Goal: Information Seeking & Learning: Find specific fact

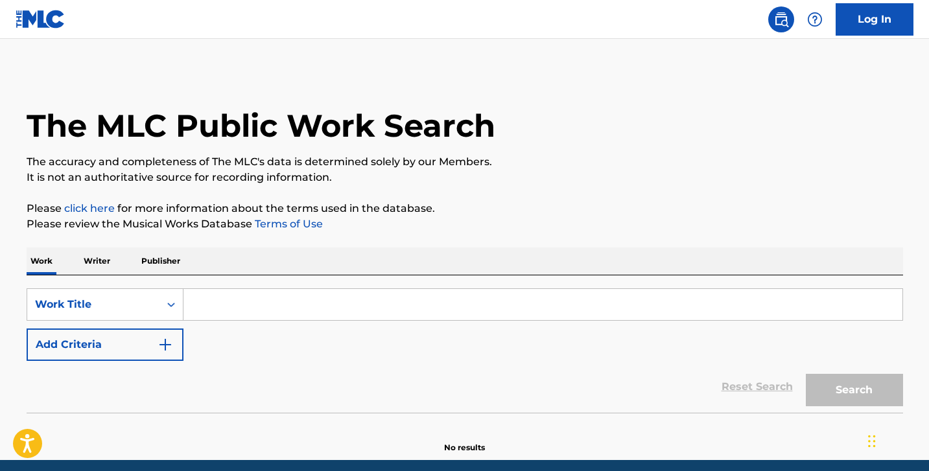
click at [224, 308] on input "Search Form" at bounding box center [542, 304] width 719 height 31
paste input "N9627E"
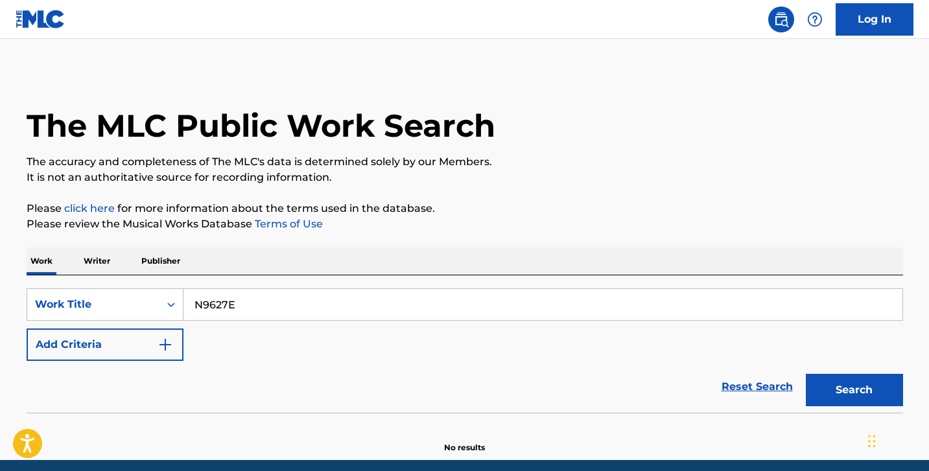
type input "N9627E"
click at [805, 374] on button "Search" at bounding box center [853, 390] width 97 height 32
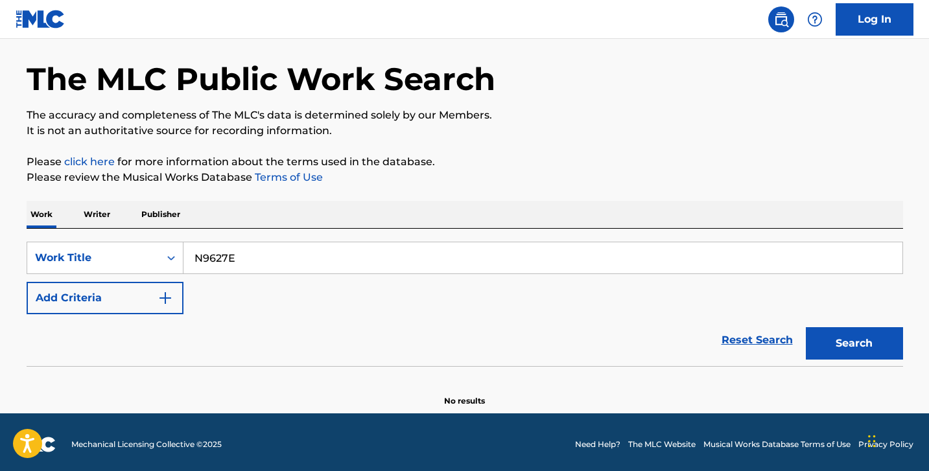
scroll to position [51, 0]
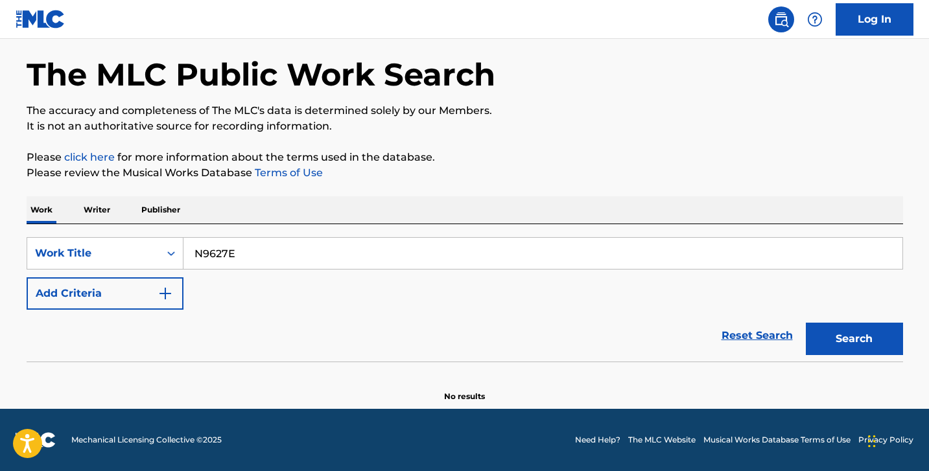
click at [116, 230] on div "SearchWithCriteriac3820a90-2007-4351-8894-b0980b54b28b Work Title N9627E Add Cr…" at bounding box center [465, 292] width 876 height 137
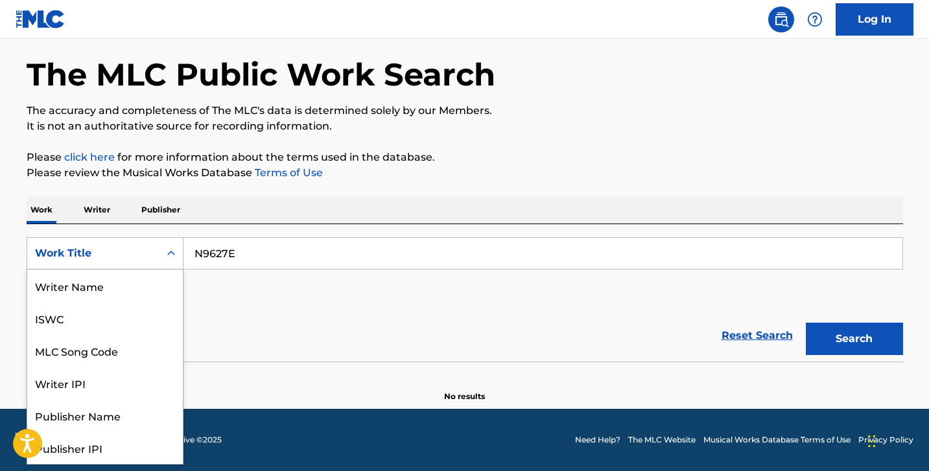
click at [117, 251] on div "Work Title" at bounding box center [93, 254] width 117 height 16
click at [117, 284] on div "MLC Song Code" at bounding box center [105, 286] width 156 height 32
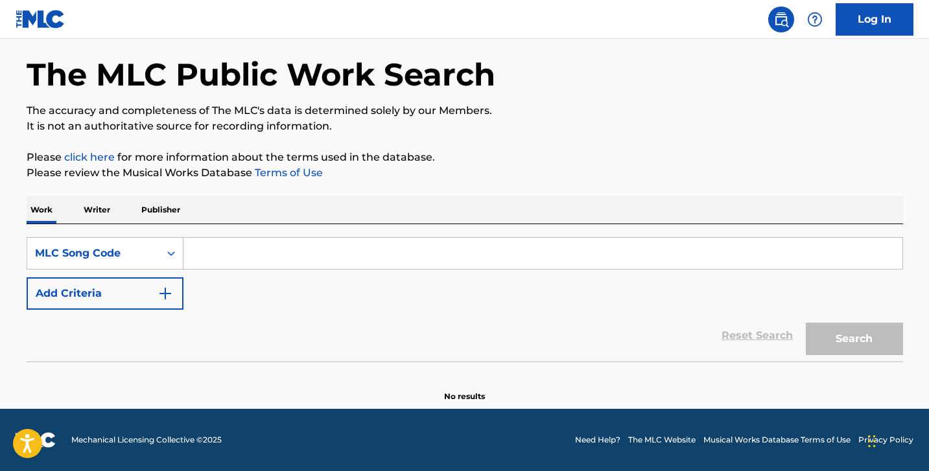
click at [288, 235] on div "SearchWithCriteria30429ffa-d948-4725-b26a-a7a8eb2cc5c0 MLC Song Code Add Criter…" at bounding box center [465, 292] width 876 height 137
click at [282, 249] on input "Search Form" at bounding box center [542, 253] width 719 height 31
paste input "N9627E"
type input "N9627E"
click at [805, 323] on button "Search" at bounding box center [853, 339] width 97 height 32
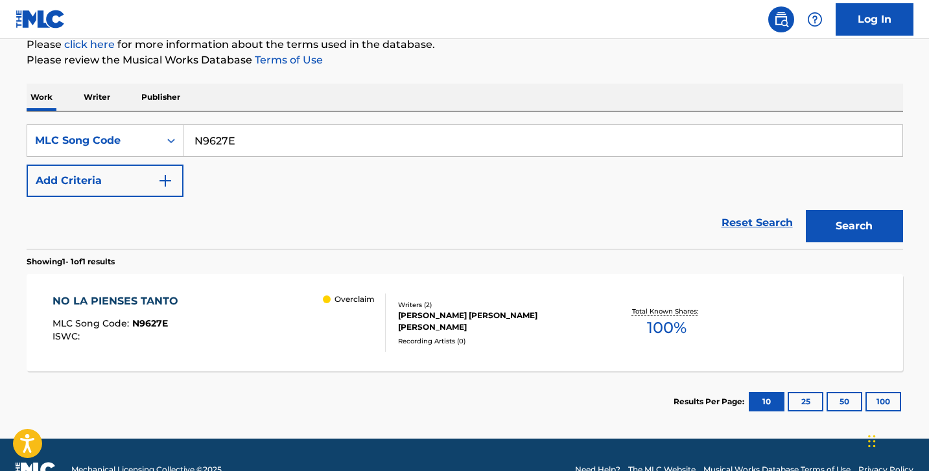
scroll to position [194, 0]
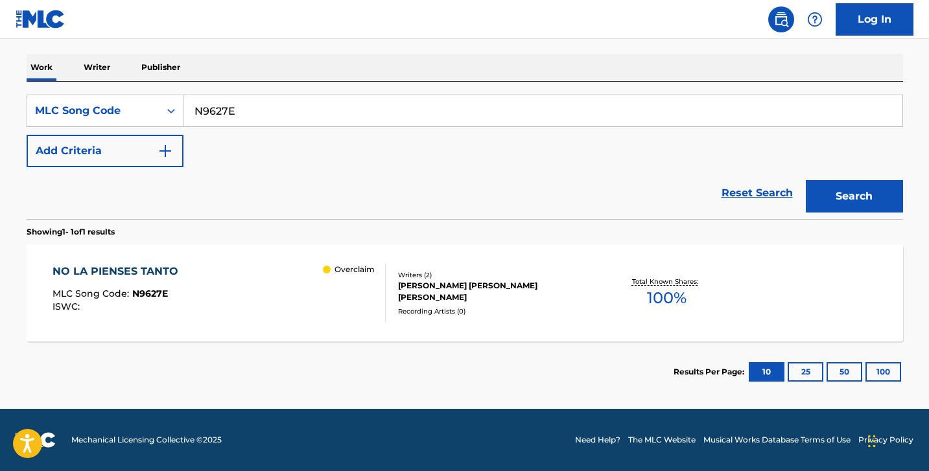
click at [294, 297] on div "NO LA PIENSES TANTO MLC Song Code : N9627E ISWC : Overclaim" at bounding box center [218, 293] width 333 height 58
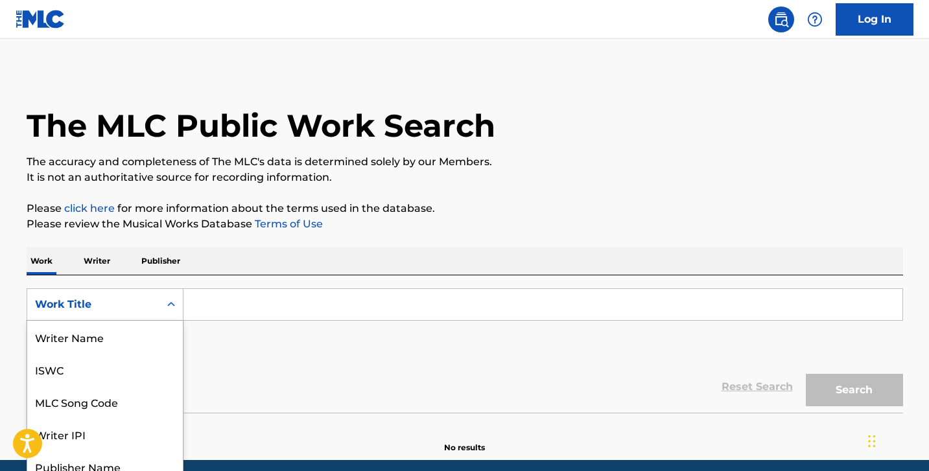
scroll to position [41, 0]
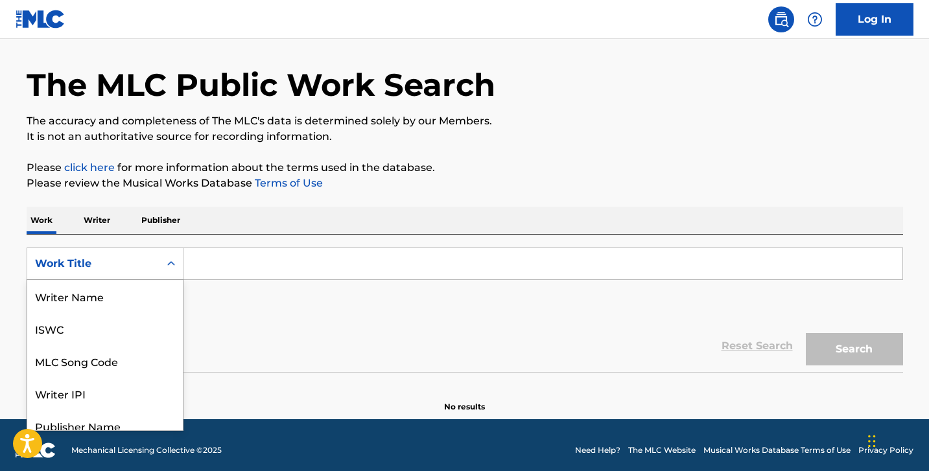
click at [128, 280] on div "Work Title selected, 8 of 8. 8 results available. Use Up and Down to choose opt…" at bounding box center [105, 264] width 157 height 32
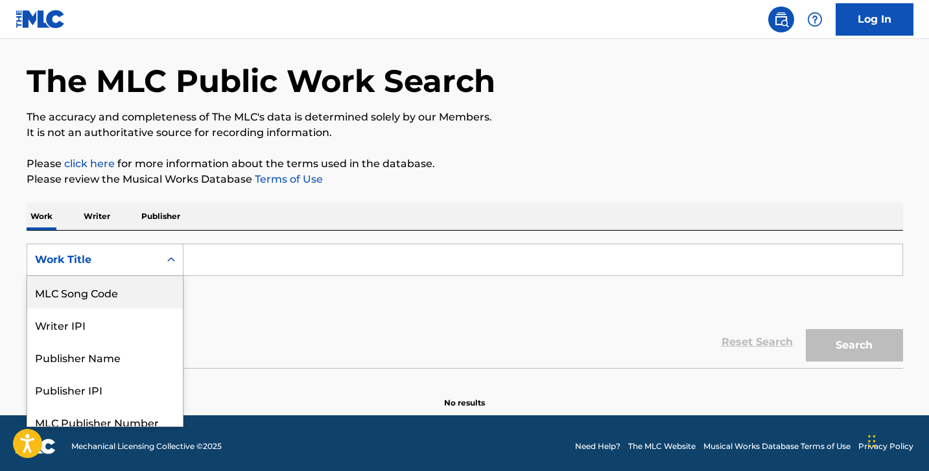
click at [126, 291] on div "MLC Song Code" at bounding box center [105, 292] width 156 height 32
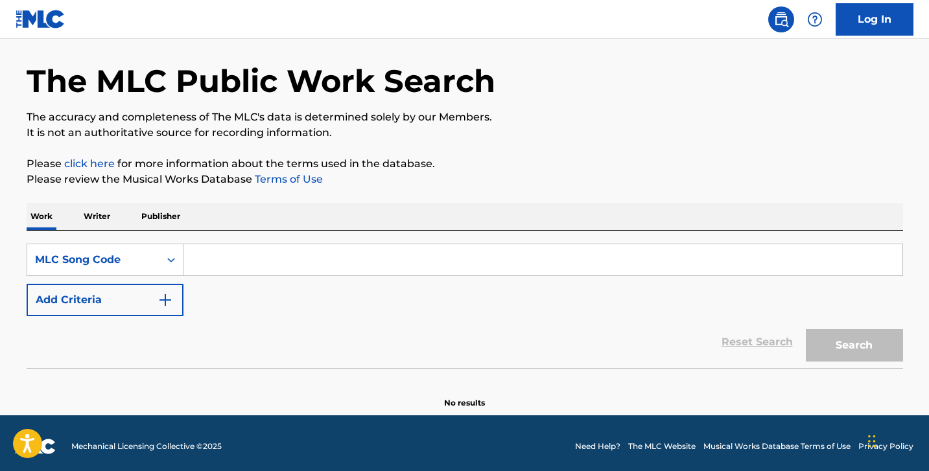
click at [225, 275] on div "Search Form" at bounding box center [542, 260] width 719 height 32
click at [224, 268] on input "Search Form" at bounding box center [542, 259] width 719 height 31
paste input "N9627E"
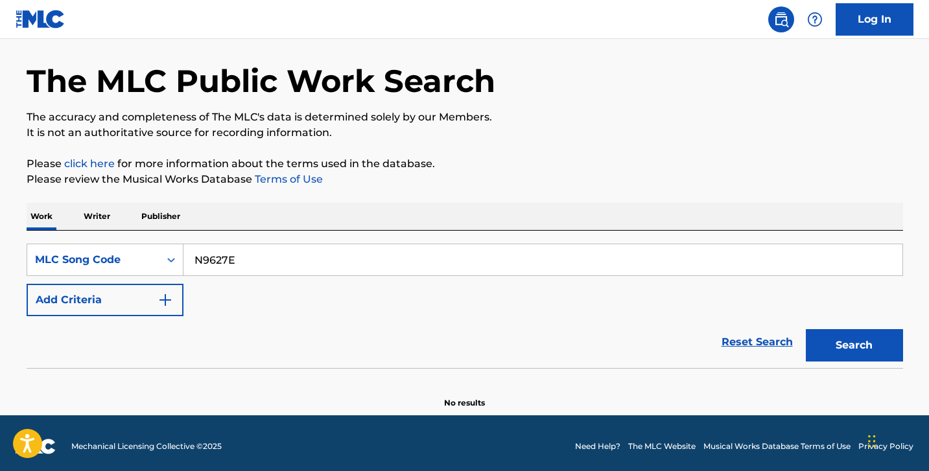
type input "N9627E"
click at [805, 329] on button "Search" at bounding box center [853, 345] width 97 height 32
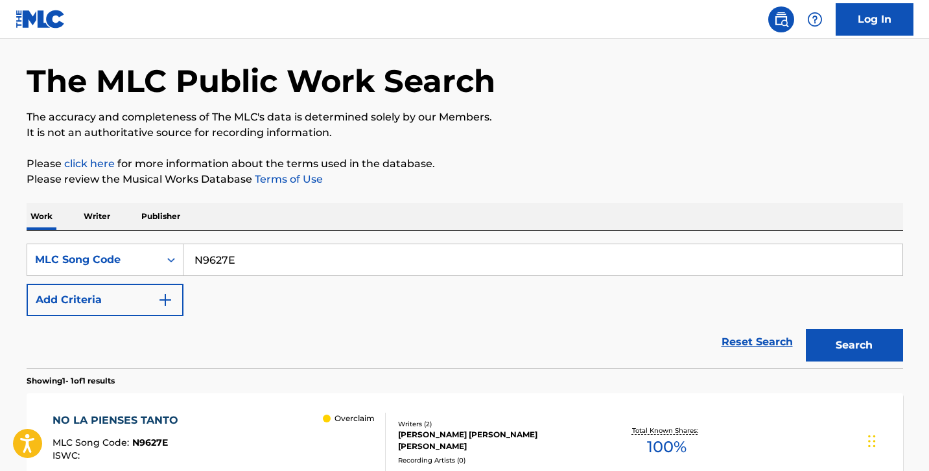
scroll to position [194, 0]
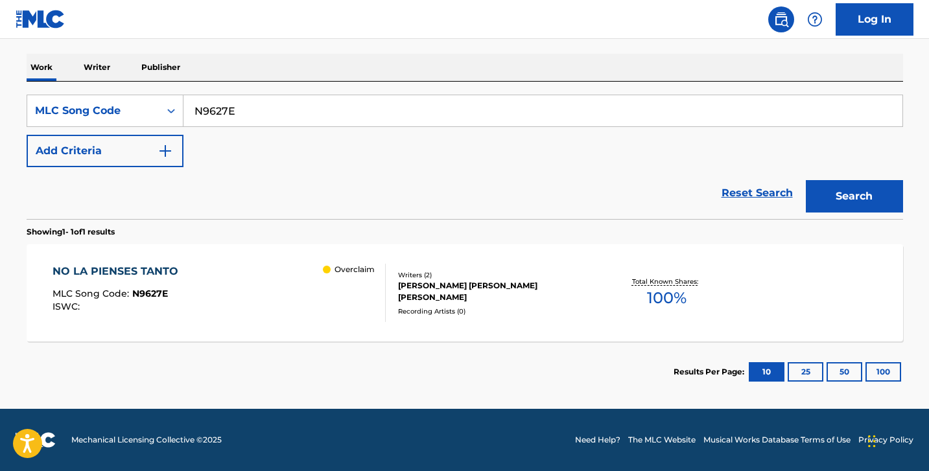
click at [247, 301] on div "NO LA PIENSES TANTO MLC Song Code : N9627E ISWC : Overclaim" at bounding box center [218, 293] width 333 height 58
